Goal: Navigation & Orientation: Find specific page/section

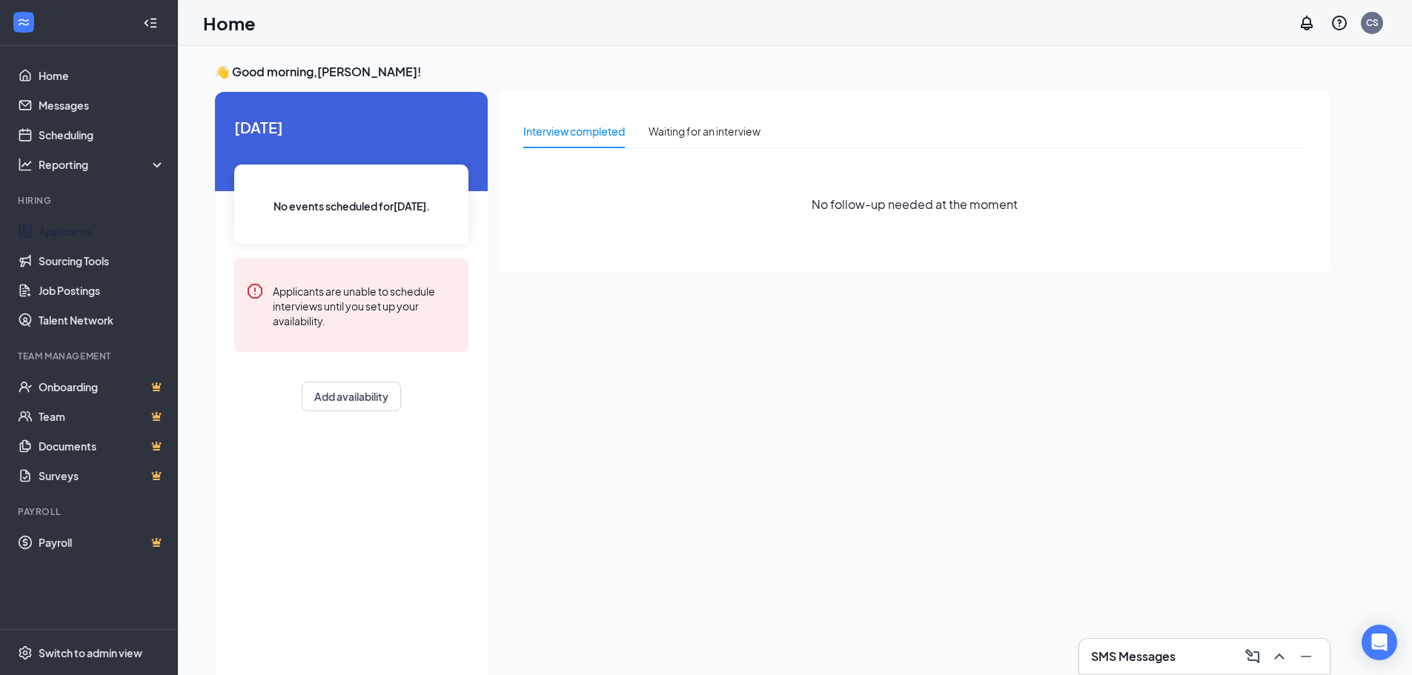
click at [90, 224] on link "Applicants" at bounding box center [102, 231] width 127 height 30
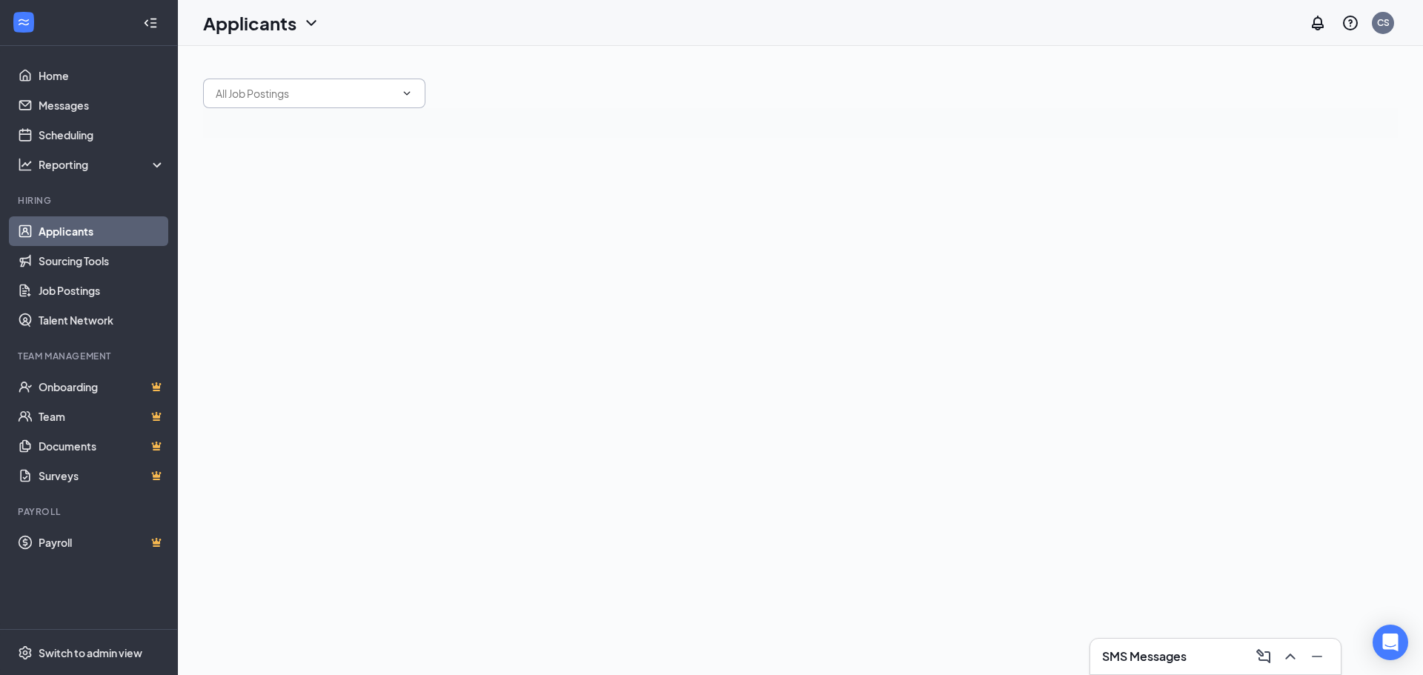
click at [392, 91] on input "text" at bounding box center [305, 93] width 179 height 16
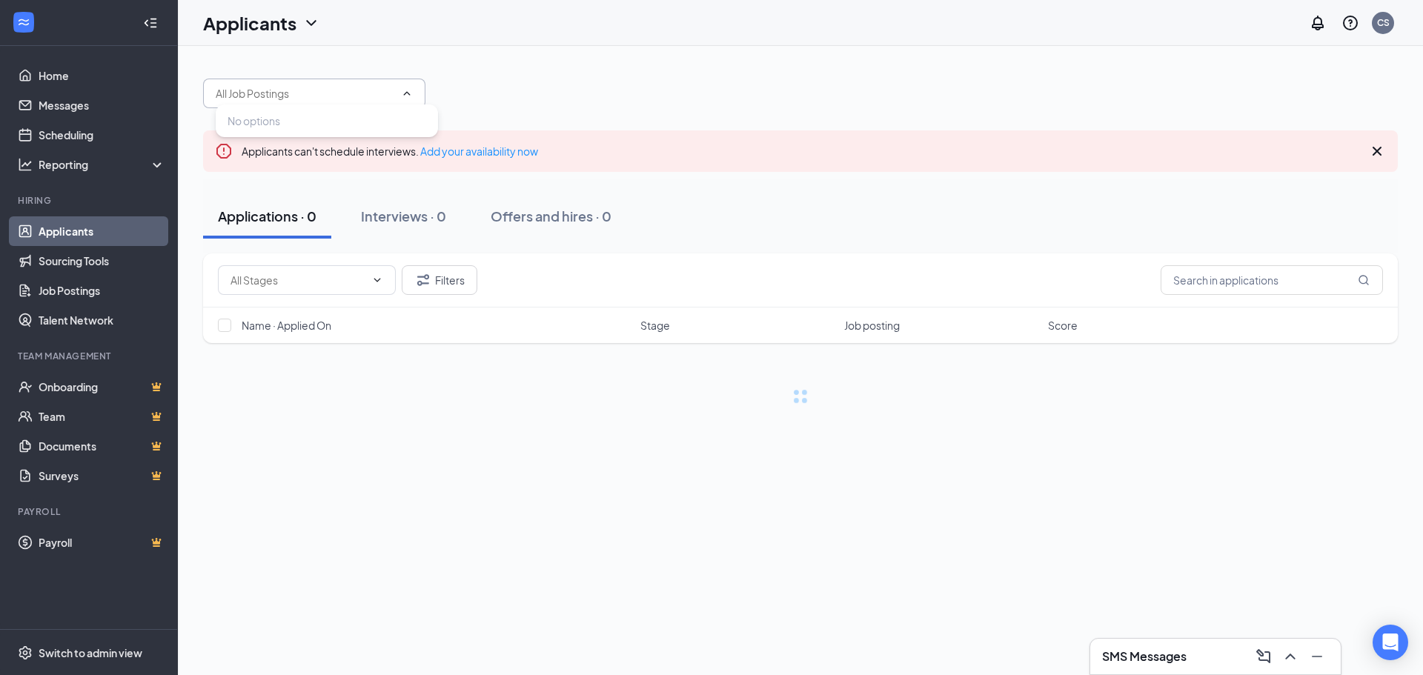
click at [392, 91] on input "text" at bounding box center [305, 93] width 179 height 16
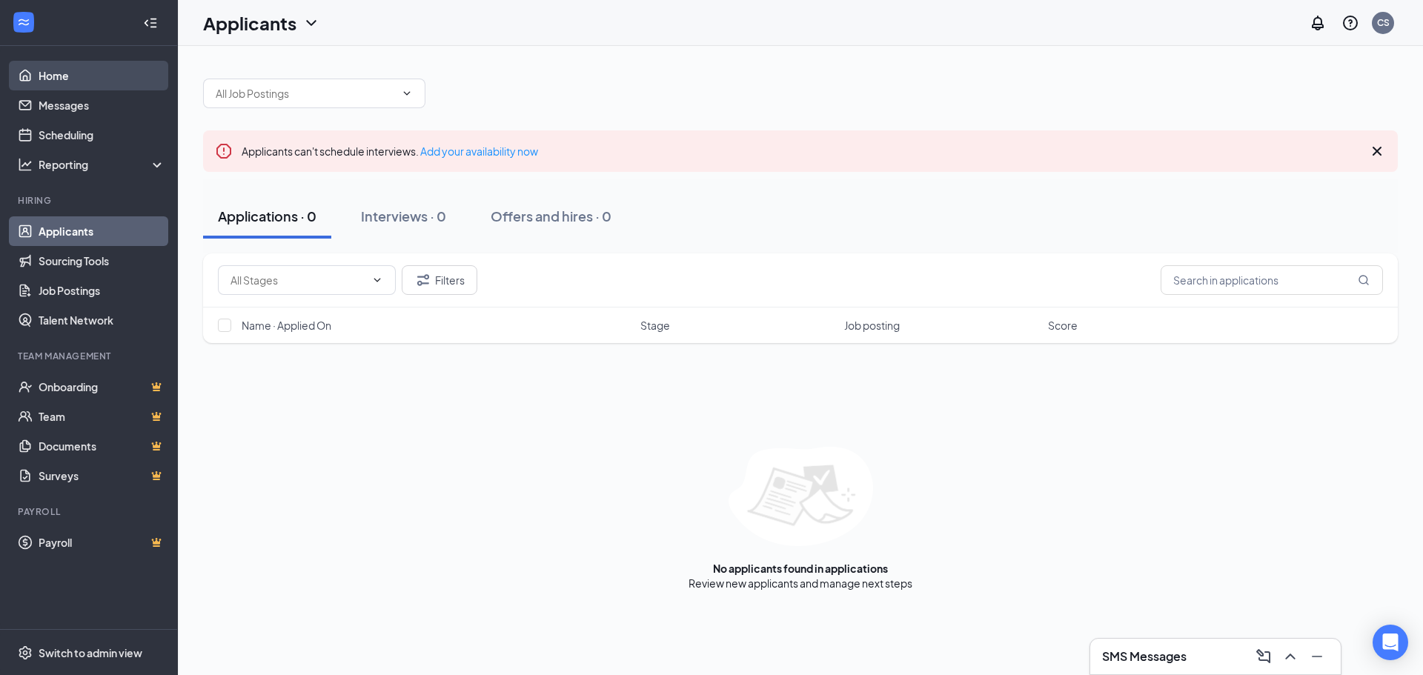
click at [63, 87] on link "Home" at bounding box center [102, 76] width 127 height 30
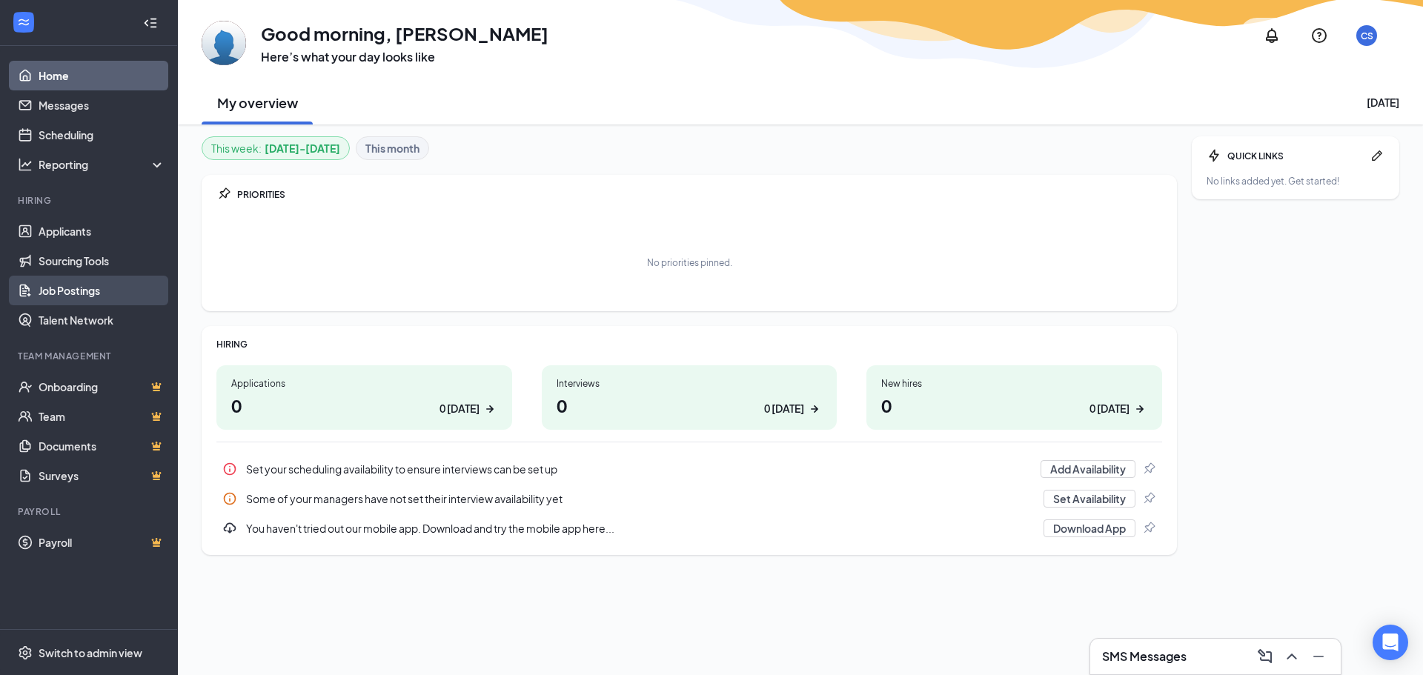
click at [96, 293] on link "Job Postings" at bounding box center [102, 291] width 127 height 30
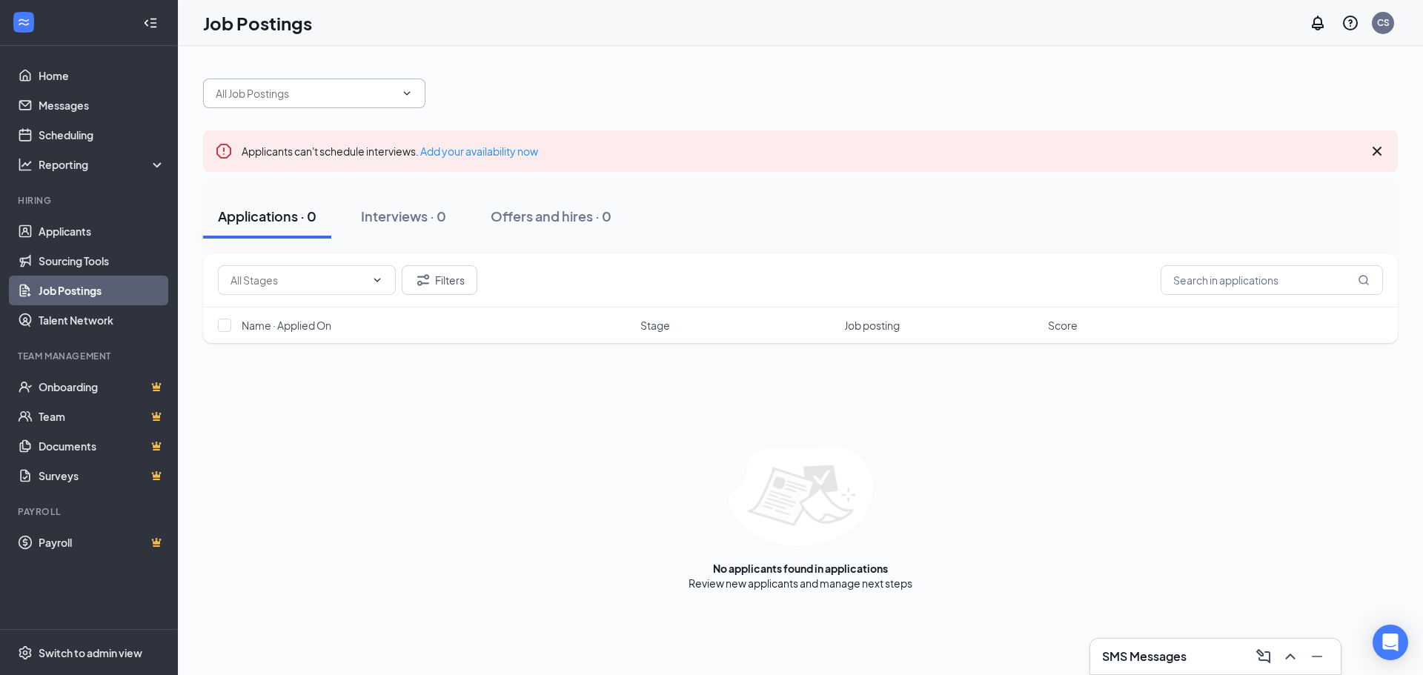
click at [366, 88] on input "text" at bounding box center [305, 93] width 179 height 16
click at [683, 90] on div "No options" at bounding box center [800, 86] width 1195 height 44
click at [1372, 153] on icon "Cross" at bounding box center [1377, 151] width 18 height 18
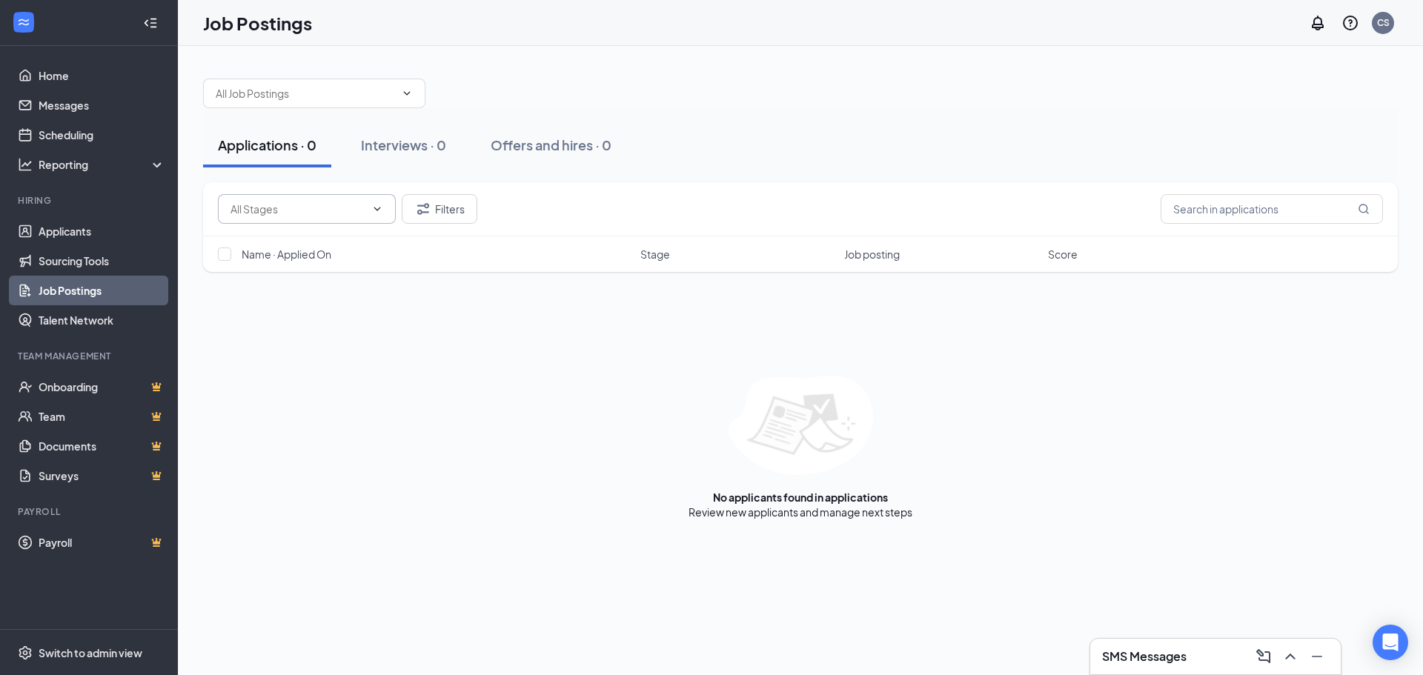
click at [388, 209] on span at bounding box center [307, 209] width 178 height 30
drag, startPoint x: 614, startPoint y: 150, endPoint x: 303, endPoint y: 128, distance: 311.3
click at [303, 128] on div "Applications · 0 Interviews · 0 Offers and hires · 0" at bounding box center [800, 145] width 1195 height 44
click at [63, 223] on link "Applicants" at bounding box center [102, 231] width 127 height 30
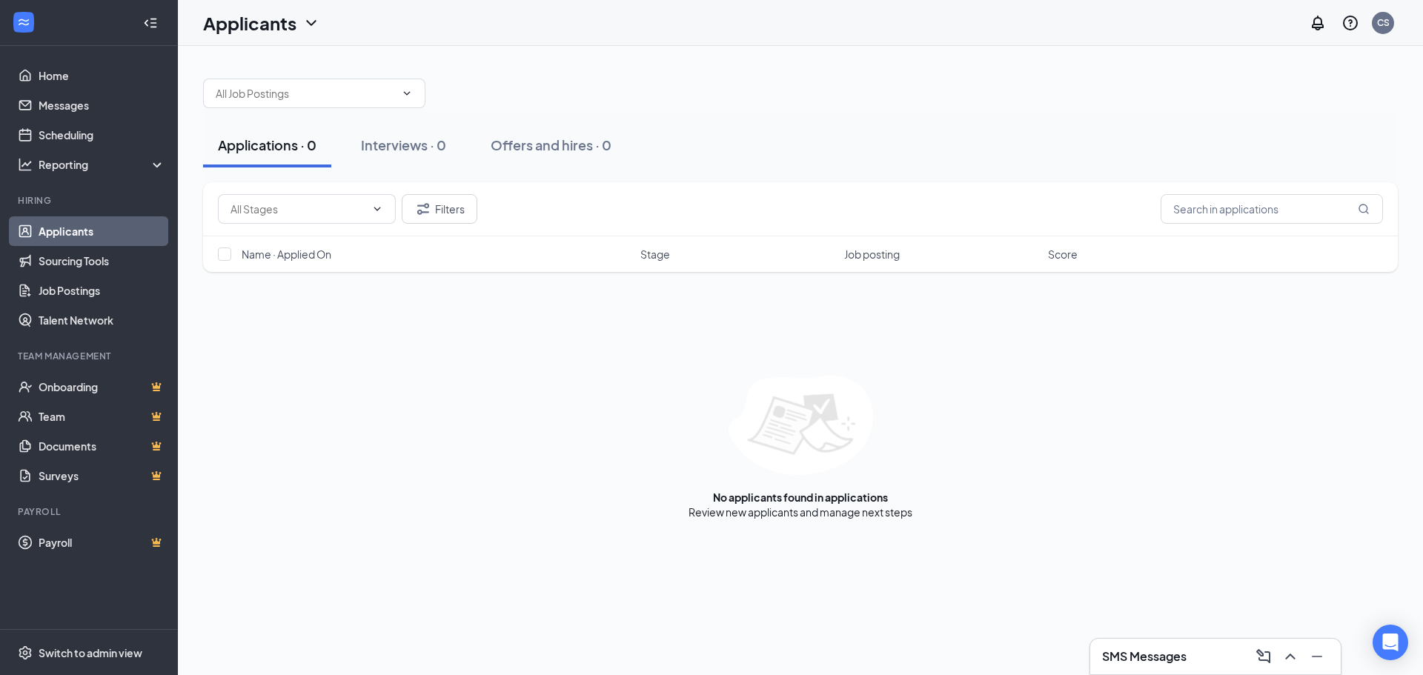
click at [314, 27] on icon "ChevronDown" at bounding box center [311, 23] width 18 height 18
click at [400, 91] on span at bounding box center [405, 93] width 15 height 12
click at [401, 92] on icon "ChevronDown" at bounding box center [407, 93] width 12 height 12
click at [912, 147] on div "Applications · 0 Interviews · 0 Offers and hires · 0" at bounding box center [800, 145] width 1195 height 44
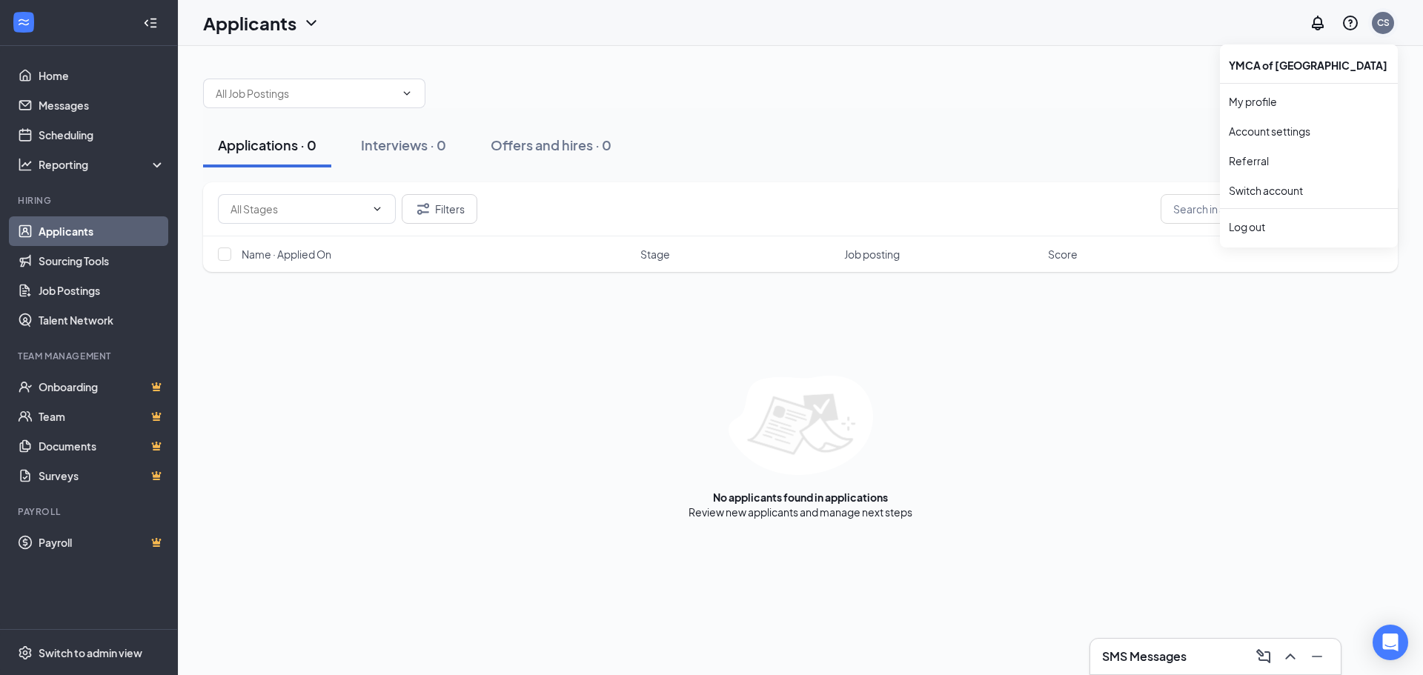
click at [1389, 24] on div "CS" at bounding box center [1383, 22] width 13 height 13
click at [387, 208] on span at bounding box center [307, 209] width 178 height 30
click at [1287, 650] on icon "ChevronUp" at bounding box center [1290, 657] width 18 height 18
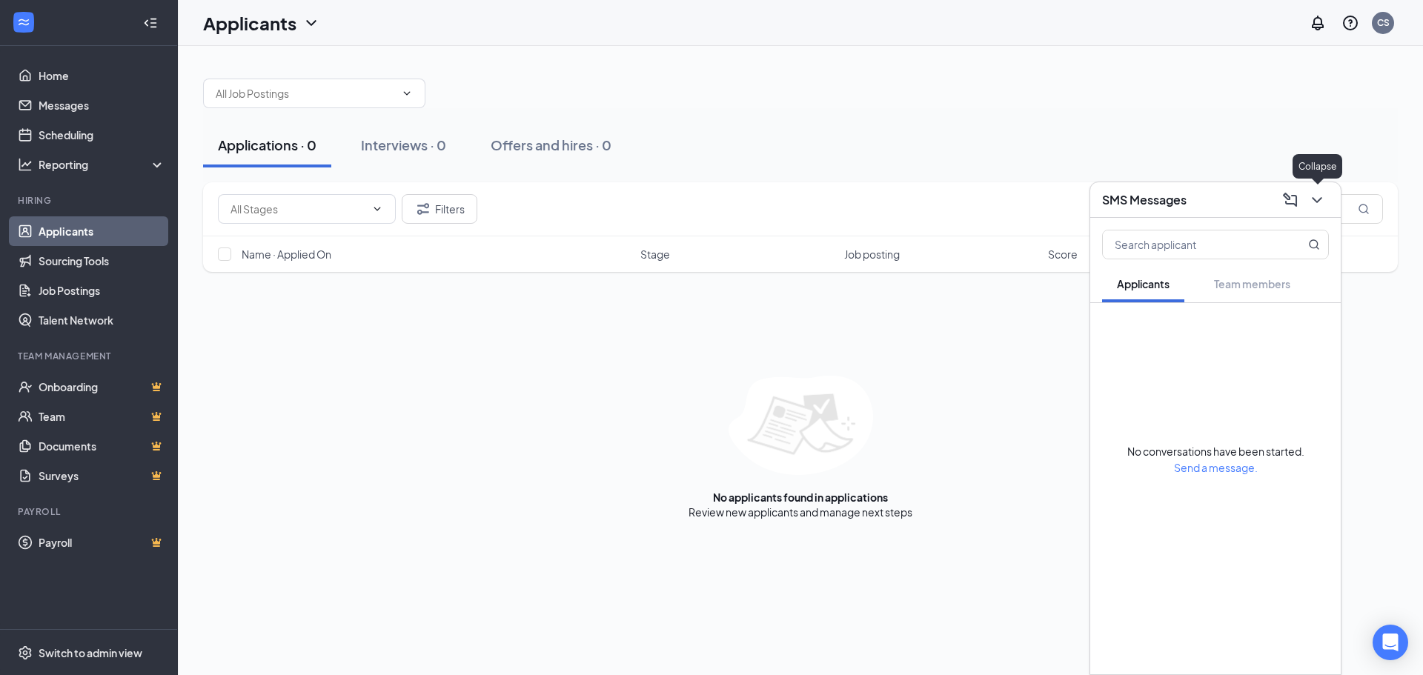
click at [1322, 193] on icon "ChevronDown" at bounding box center [1317, 200] width 18 height 18
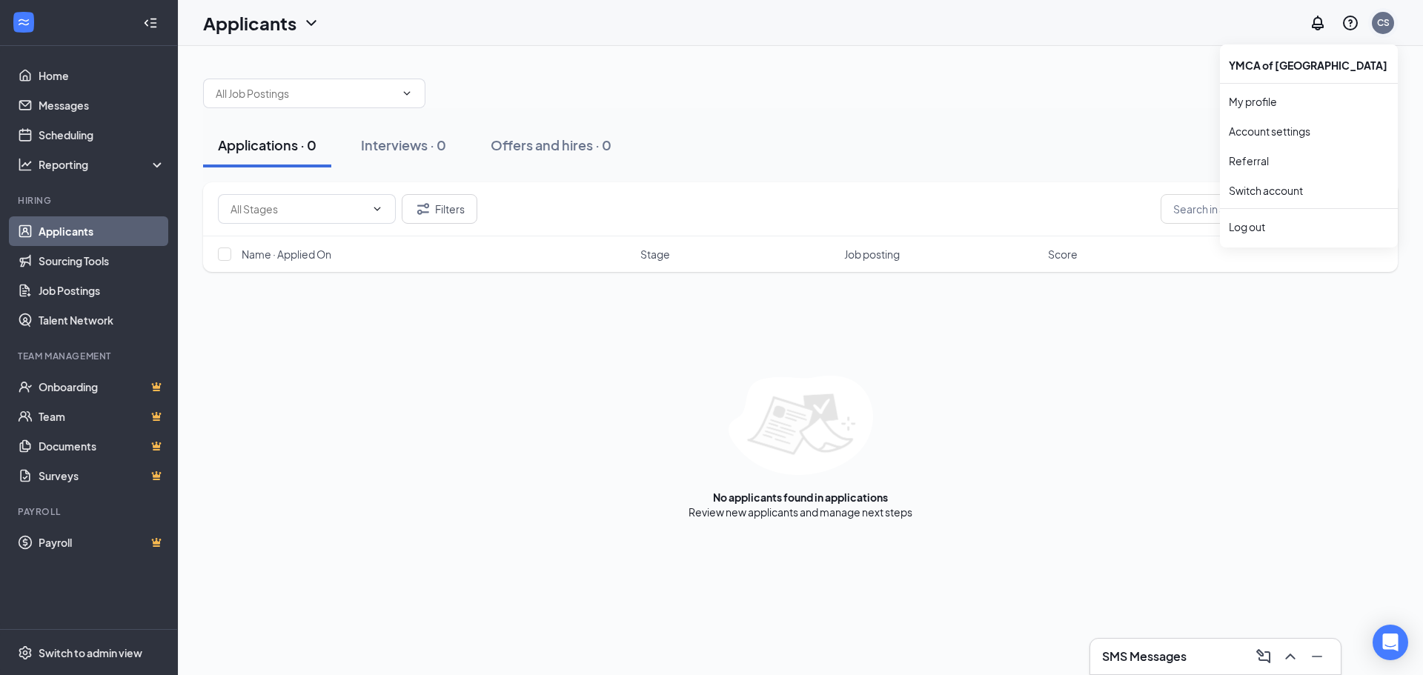
click at [1376, 22] on div "CS" at bounding box center [1383, 23] width 22 height 22
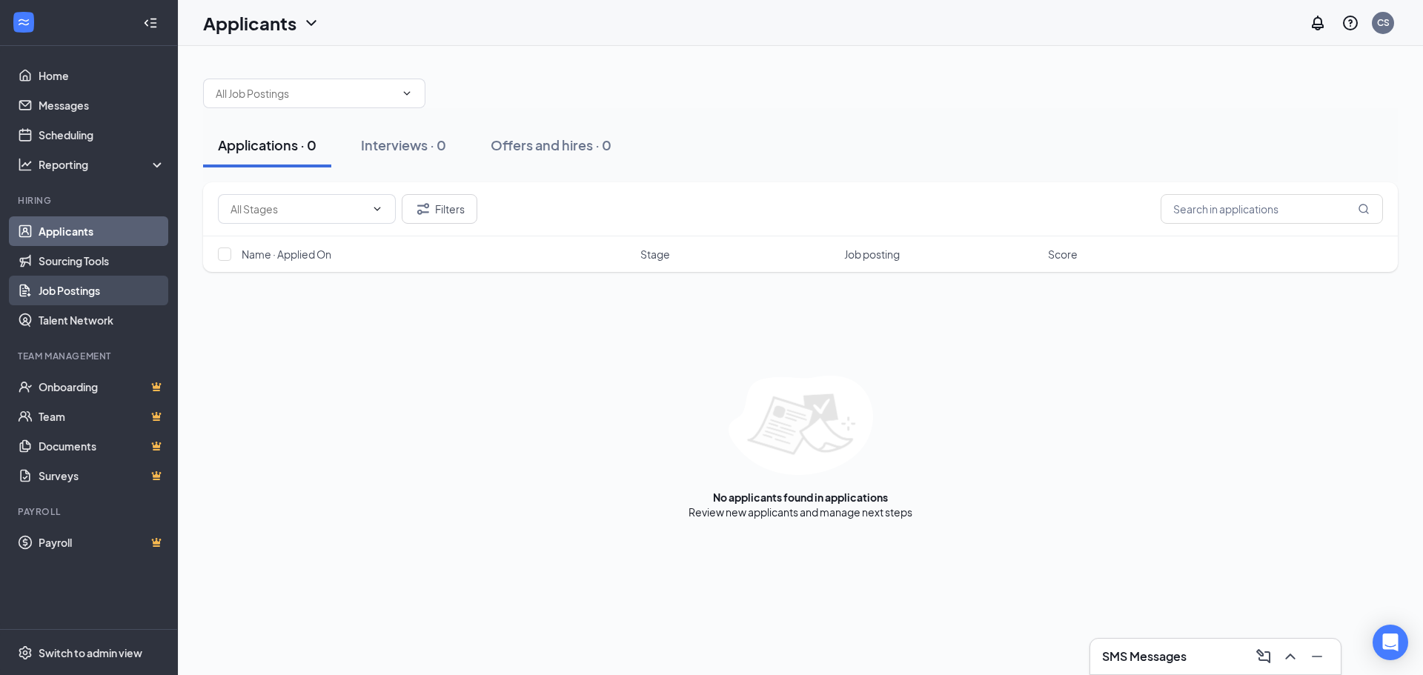
click at [78, 299] on link "Job Postings" at bounding box center [102, 291] width 127 height 30
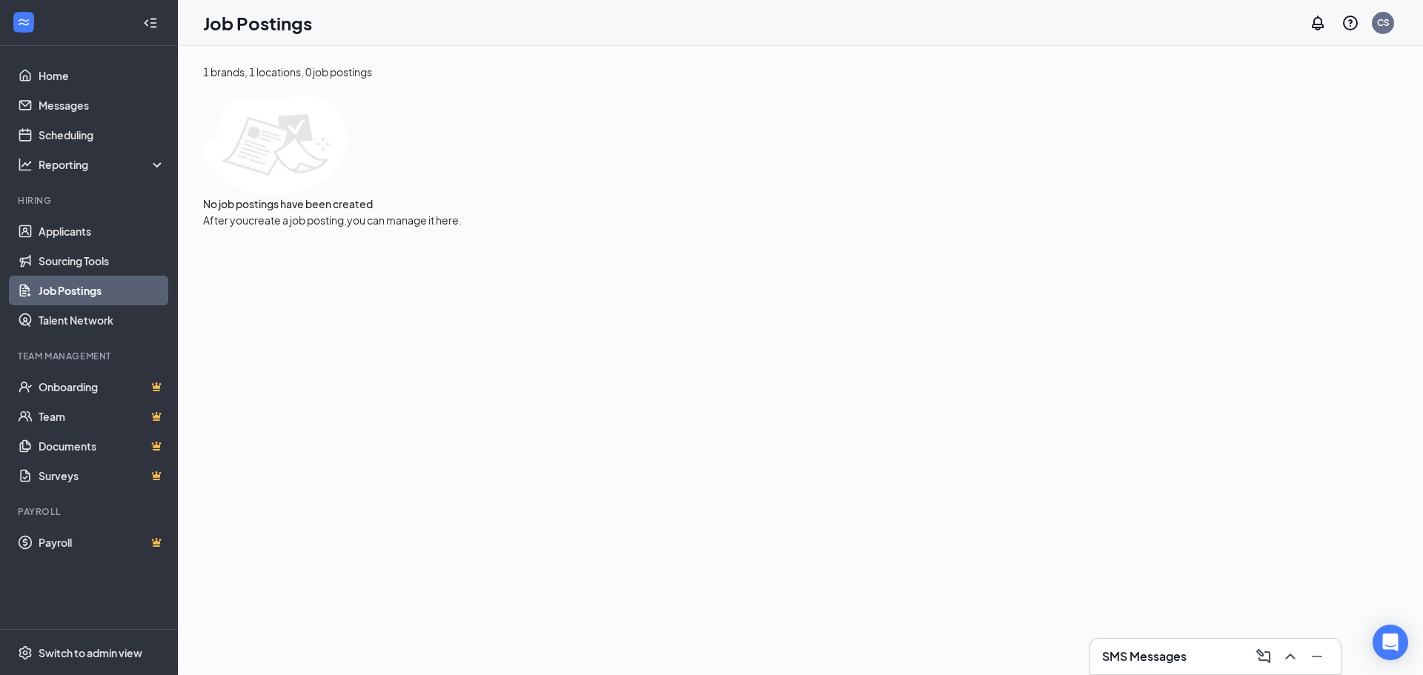
click at [754, 634] on div "1 brands, 1 locations, 0 job postings No job postings have been created After y…" at bounding box center [800, 360] width 1245 height 629
